Goal: Task Accomplishment & Management: Manage account settings

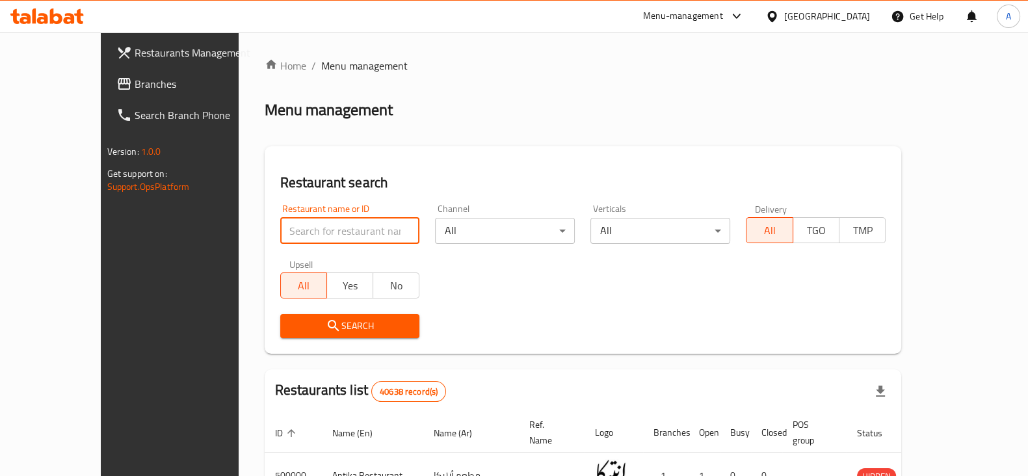
click at [337, 235] on input "search" at bounding box center [350, 231] width 140 height 26
type input "qaryah malaysia"
click button "Search" at bounding box center [350, 326] width 140 height 24
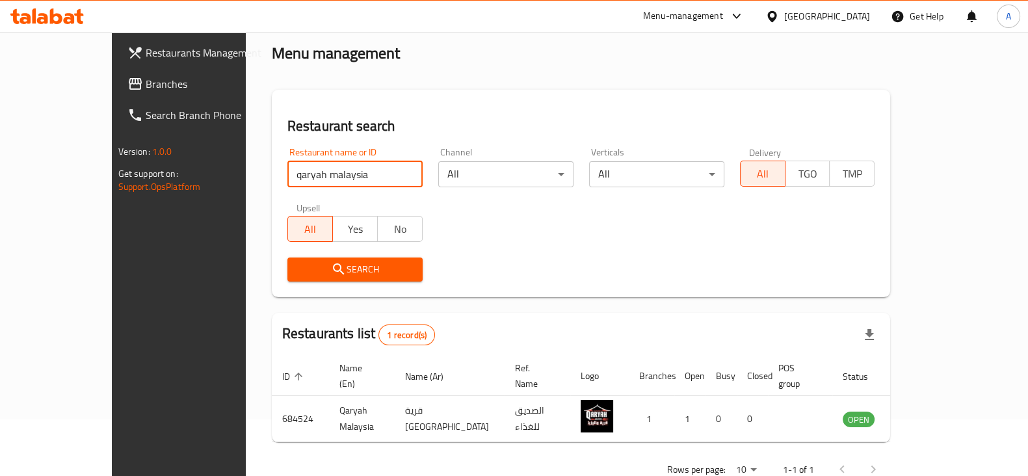
scroll to position [78, 0]
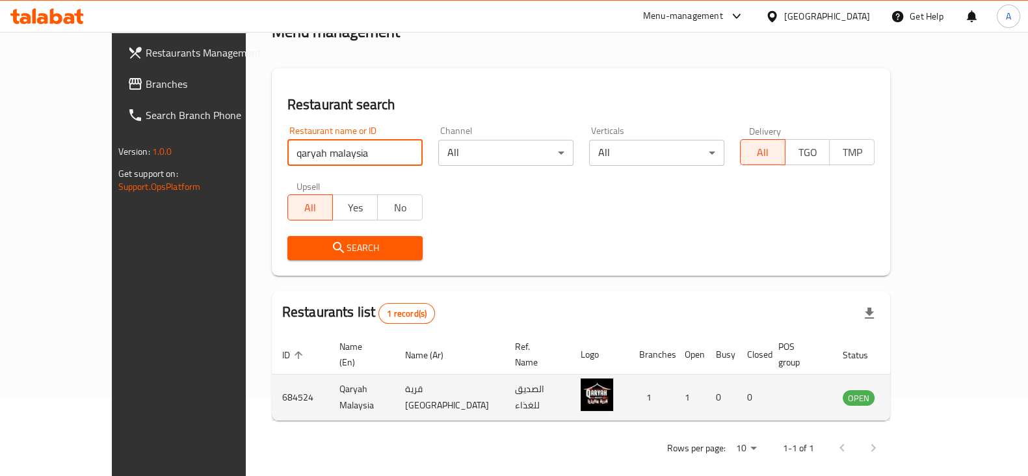
click at [927, 390] on icon "enhanced table" at bounding box center [919, 398] width 16 height 16
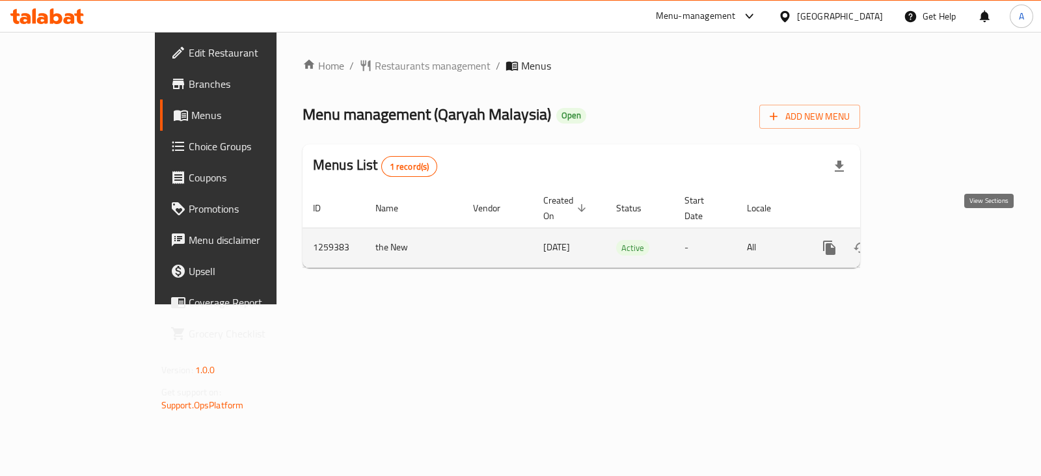
click at [931, 240] on icon "enhanced table" at bounding box center [923, 248] width 16 height 16
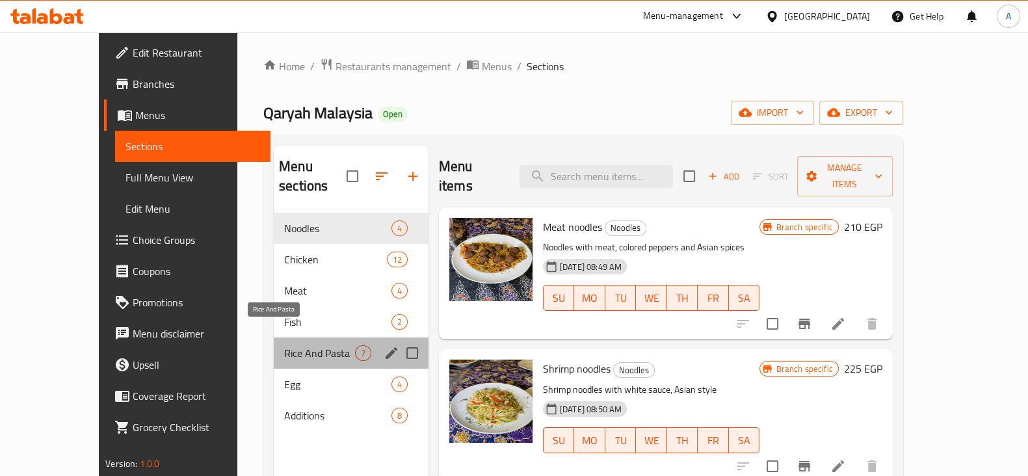
click at [286, 345] on span "Rice And Pasta" at bounding box center [319, 353] width 71 height 16
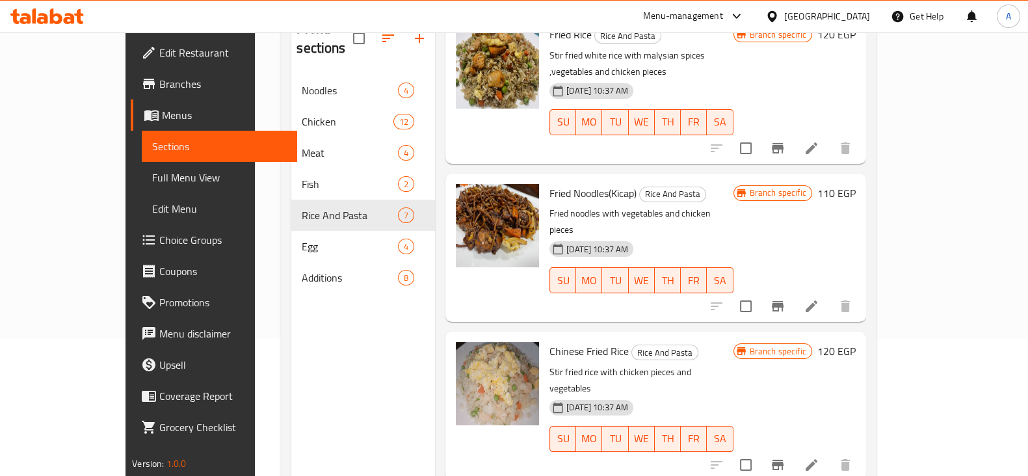
scroll to position [182, 0]
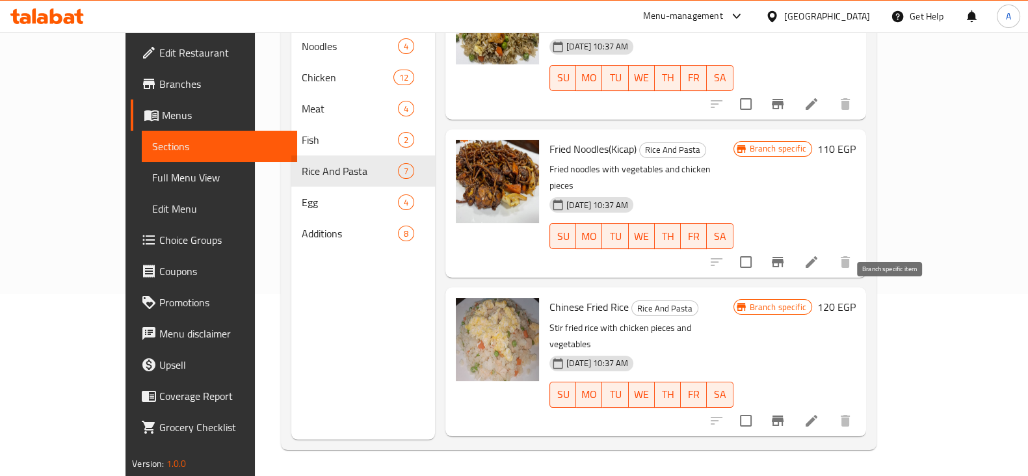
click at [786, 413] on icon "Branch-specific-item" at bounding box center [778, 421] width 16 height 16
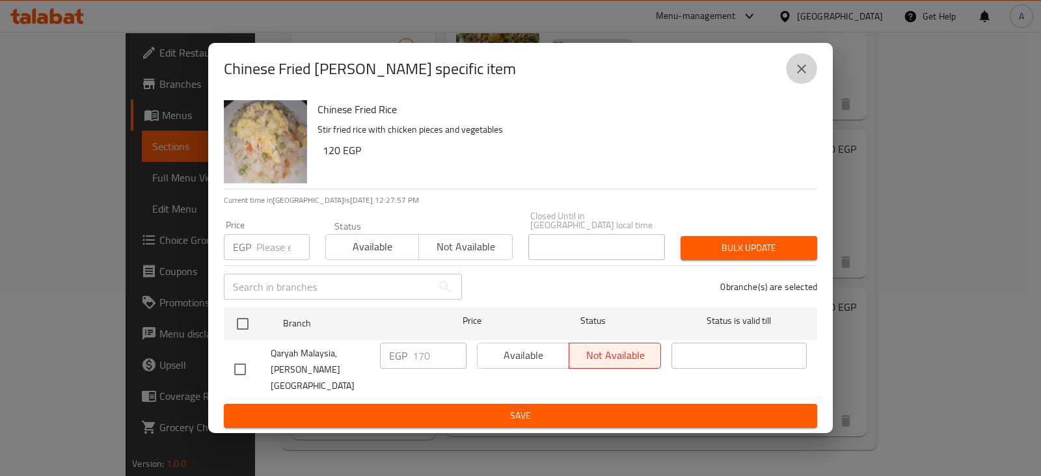
click at [806, 76] on icon "close" at bounding box center [801, 69] width 16 height 16
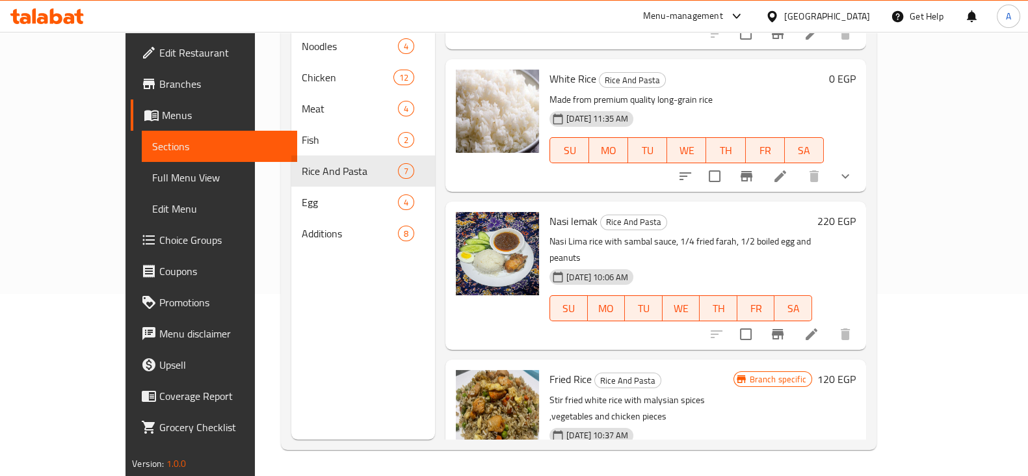
scroll to position [125, 0]
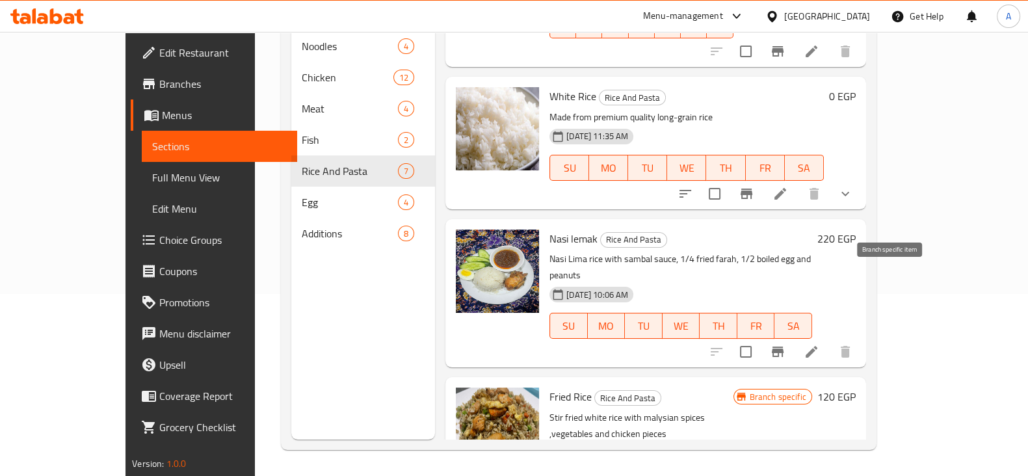
click at [784, 347] on icon "Branch-specific-item" at bounding box center [778, 352] width 12 height 10
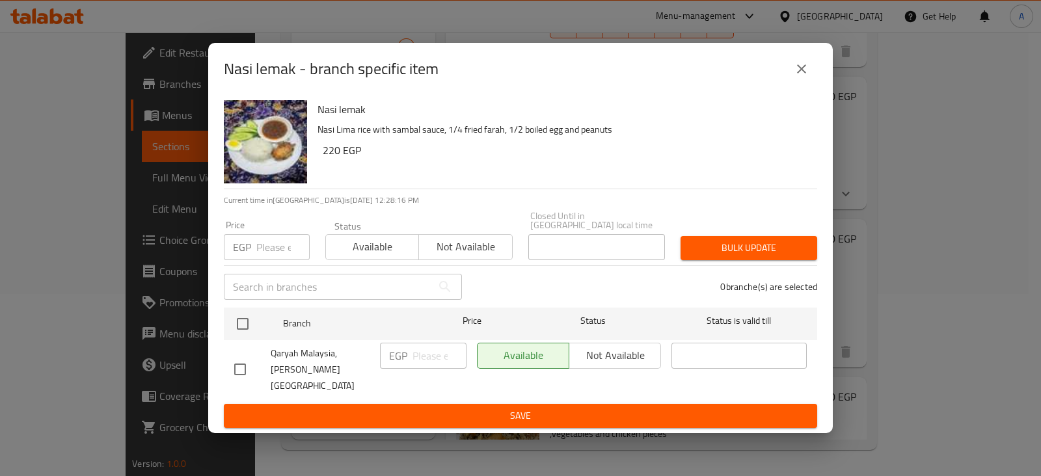
click at [799, 77] on icon "close" at bounding box center [801, 69] width 16 height 16
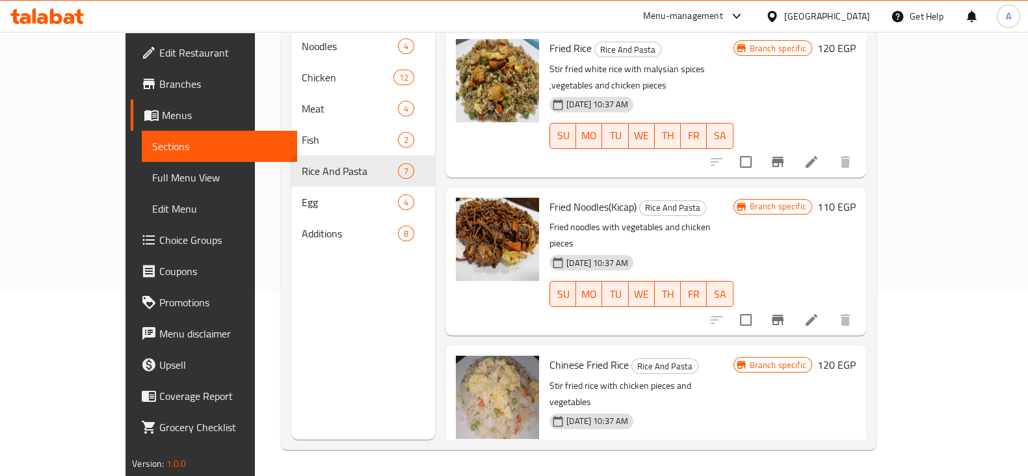
scroll to position [531, 0]
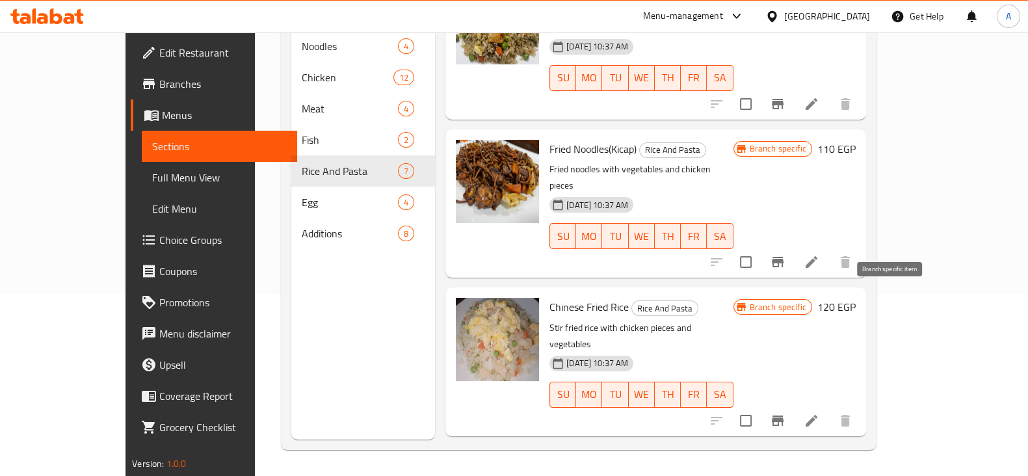
click at [786, 413] on icon "Branch-specific-item" at bounding box center [778, 421] width 16 height 16
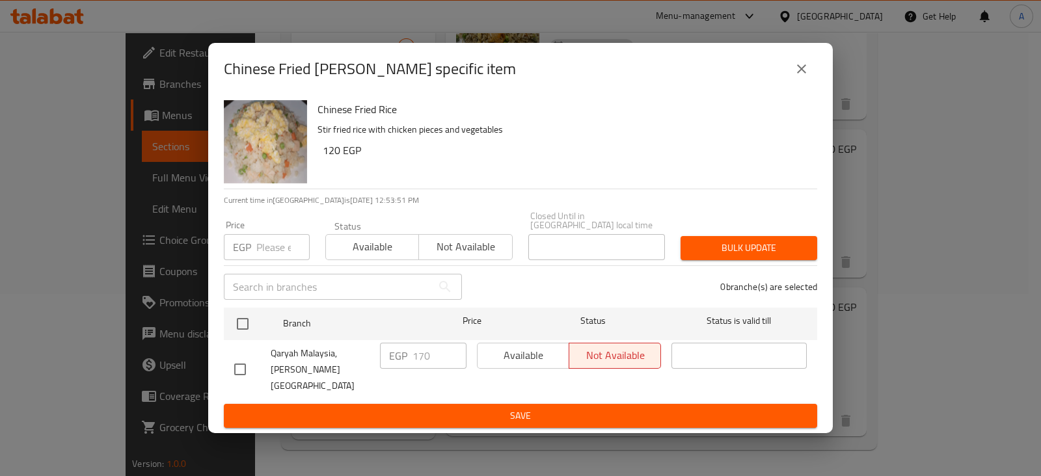
click at [809, 82] on button "close" at bounding box center [801, 68] width 31 height 31
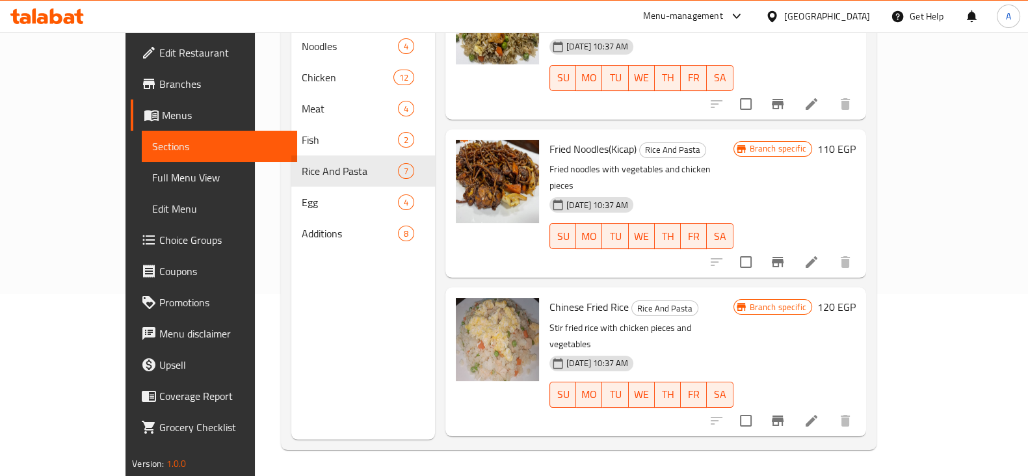
click at [723, 20] on div "Menu-management" at bounding box center [683, 16] width 80 height 16
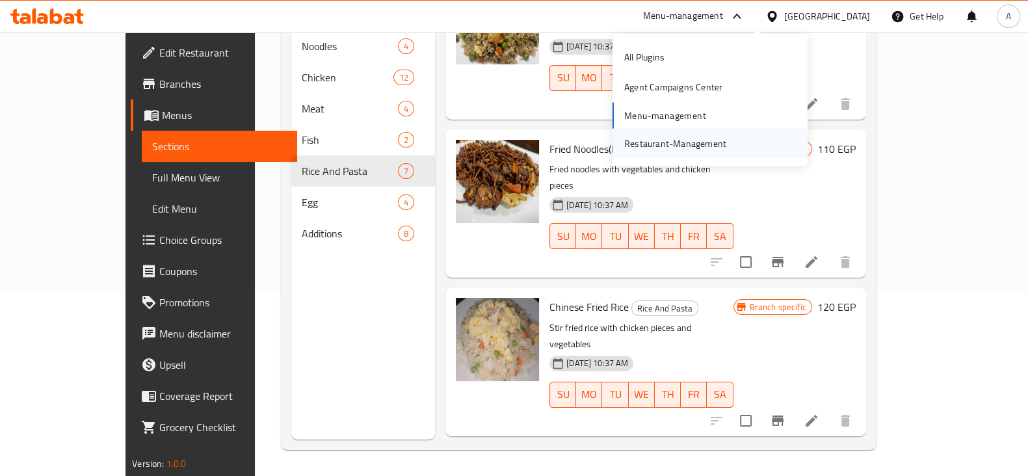
click at [669, 139] on div "Restaurant-Management" at bounding box center [675, 143] width 102 height 14
